Goal: Transaction & Acquisition: Download file/media

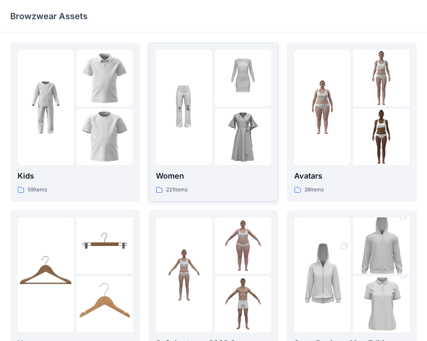
click at [188, 113] on img at bounding box center [184, 107] width 56 height 56
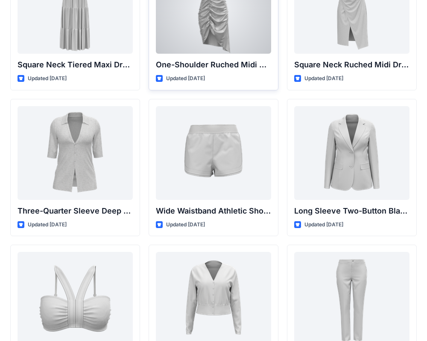
scroll to position [676, 0]
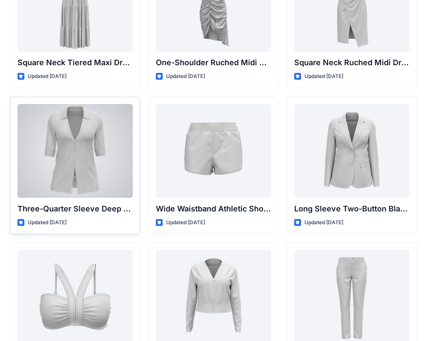
click at [95, 145] on div at bounding box center [74, 151] width 115 height 94
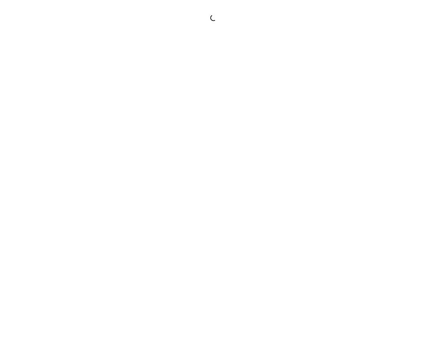
click at [95, 145] on div at bounding box center [213, 170] width 427 height 341
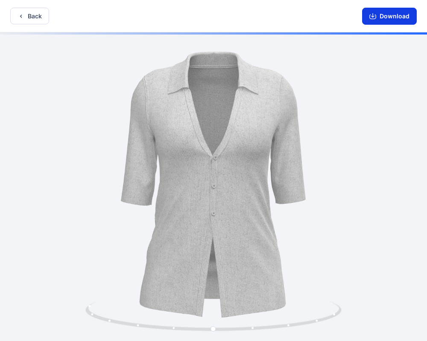
click at [404, 24] on button "Download" at bounding box center [389, 16] width 55 height 17
click at [380, 13] on button "Download" at bounding box center [389, 16] width 55 height 17
